Goal: Find specific page/section: Find specific page/section

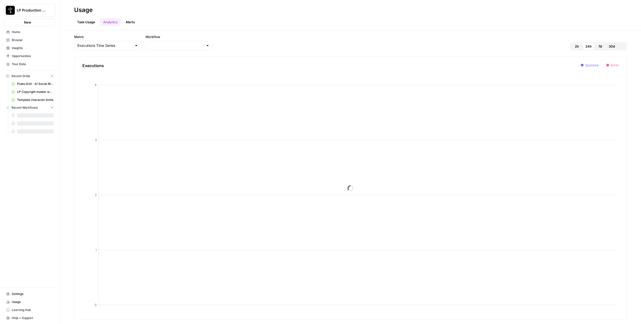
type input "LP Copyright master workflow"
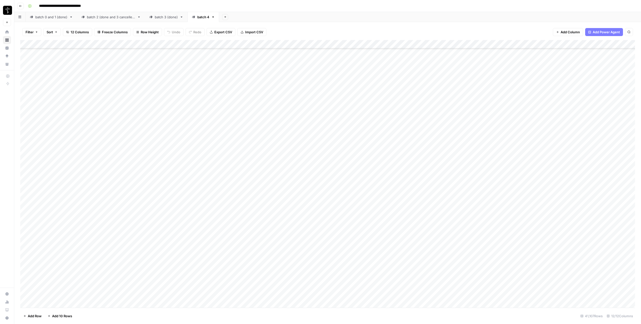
scroll to position [91901, 0]
